Goal: Obtain resource: Obtain resource

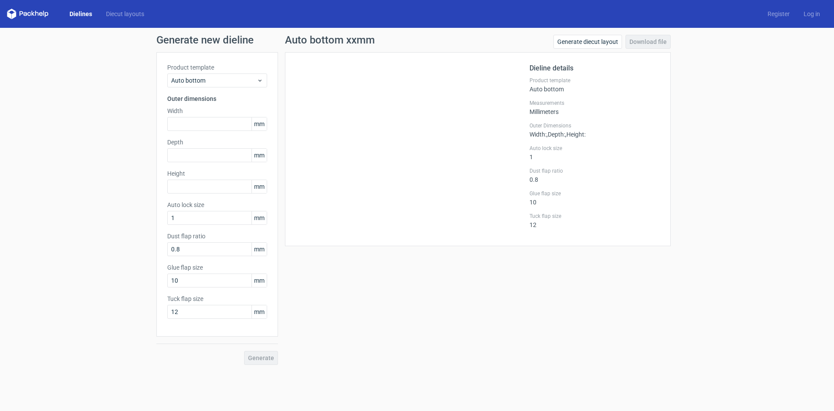
click at [75, 10] on link "Dielines" at bounding box center [81, 14] width 37 height 9
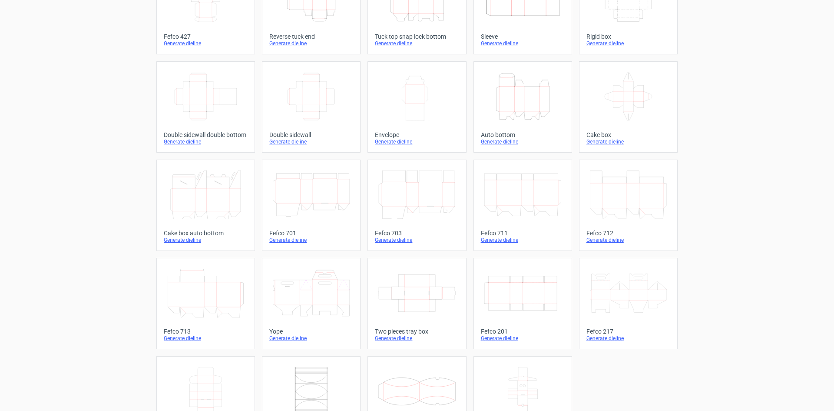
scroll to position [2, 0]
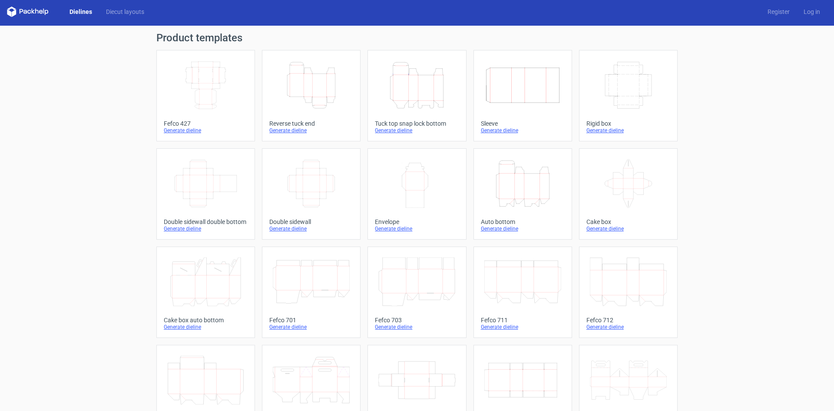
click at [195, 102] on icon "Width Depth Height" at bounding box center [205, 85] width 77 height 49
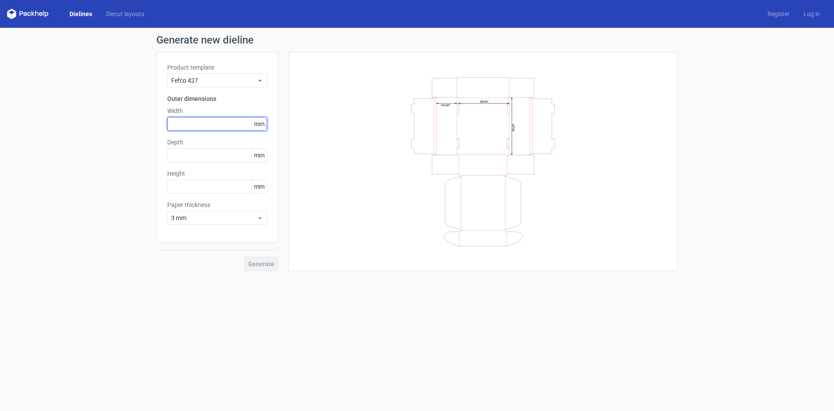
click at [191, 125] on input "text" at bounding box center [217, 124] width 100 height 14
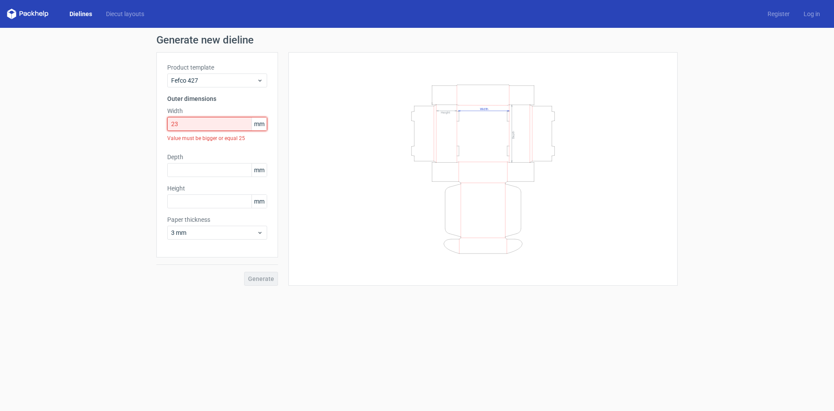
click at [191, 125] on input "23" at bounding box center [217, 124] width 100 height 14
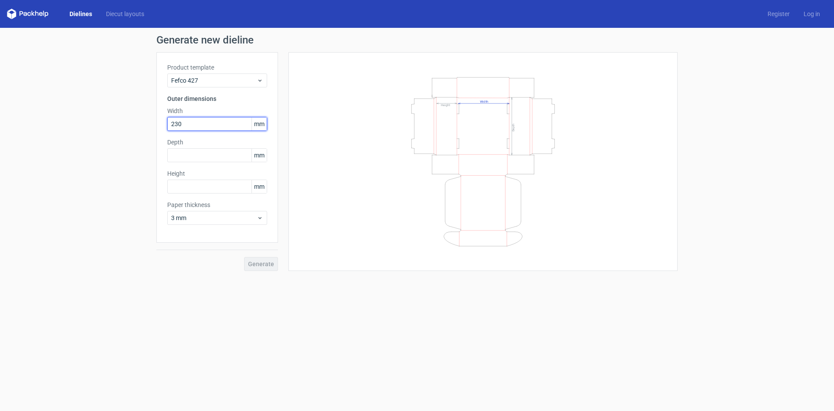
type input "230"
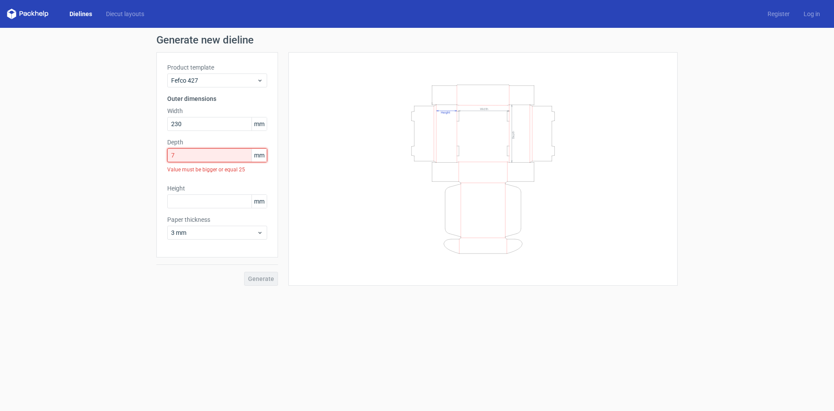
click at [189, 161] on input "7" at bounding box center [217, 155] width 100 height 14
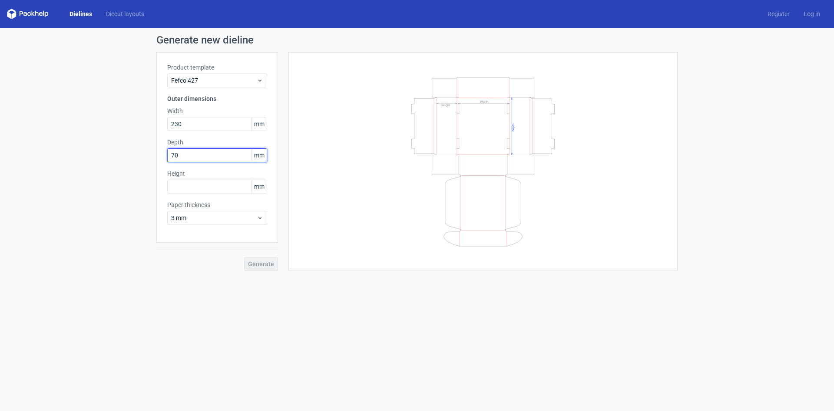
type input "70"
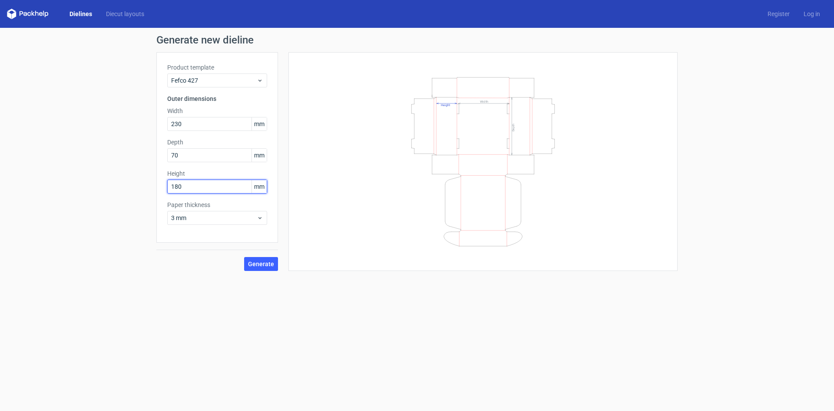
type input "180"
drag, startPoint x: 73, startPoint y: 163, endPoint x: 32, endPoint y: 163, distance: 40.9
click at [39, 163] on div "Generate new dieline Product template Fefco 427 Outer dimensions Width 230 mm D…" at bounding box center [417, 153] width 834 height 250
type input "180"
type input "70"
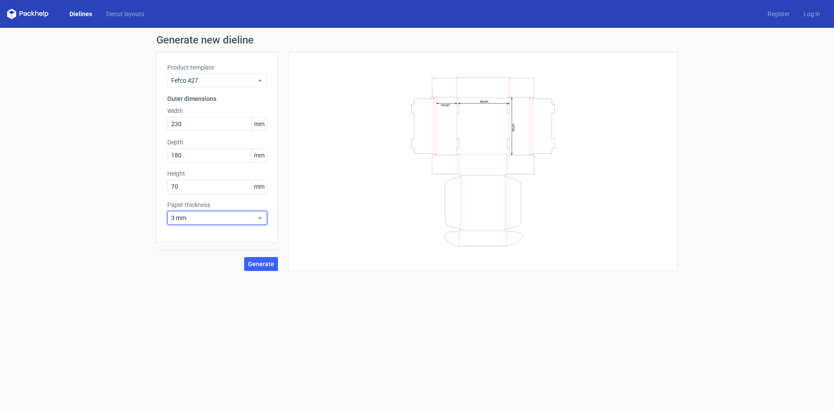
click at [231, 217] on span "3 mm" at bounding box center [214, 217] width 86 height 9
click at [218, 233] on div "0.4 mm" at bounding box center [217, 237] width 93 height 14
click at [266, 265] on span "Generate" at bounding box center [261, 264] width 26 height 6
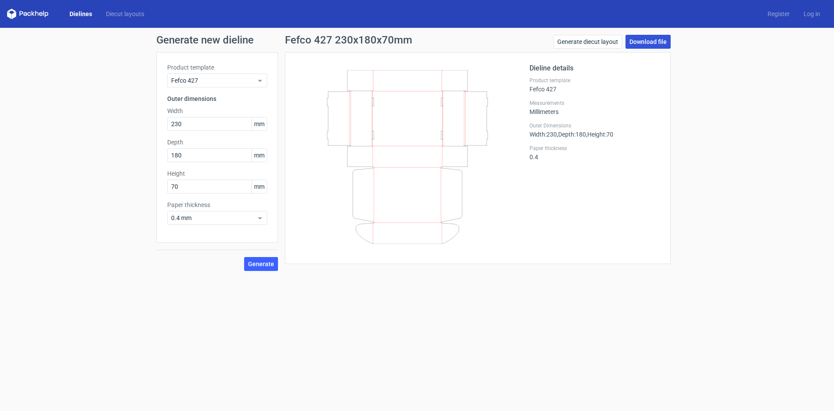
click at [665, 44] on link "Download file" at bounding box center [648, 42] width 45 height 14
